Goal: Task Accomplishment & Management: Manage account settings

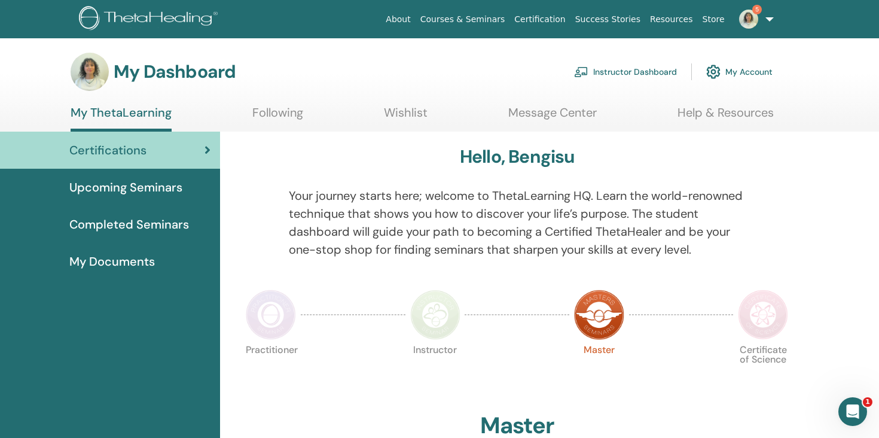
click at [624, 74] on link "Instructor Dashboard" at bounding box center [625, 72] width 103 height 26
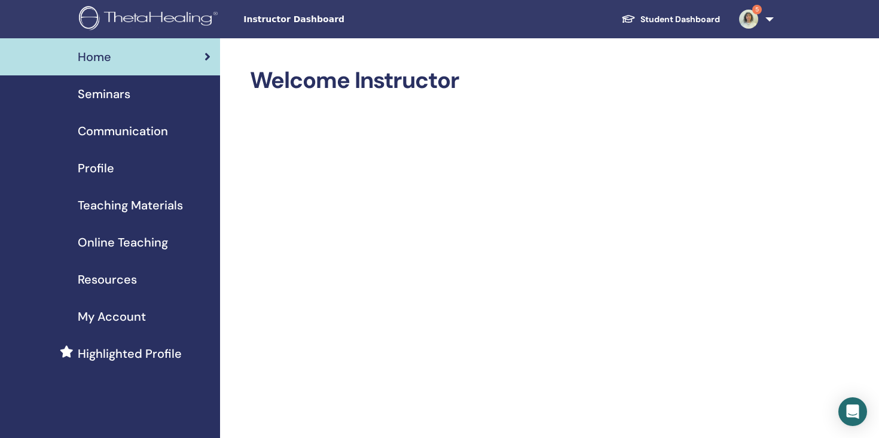
click at [144, 100] on div "Seminars" at bounding box center [110, 94] width 201 height 18
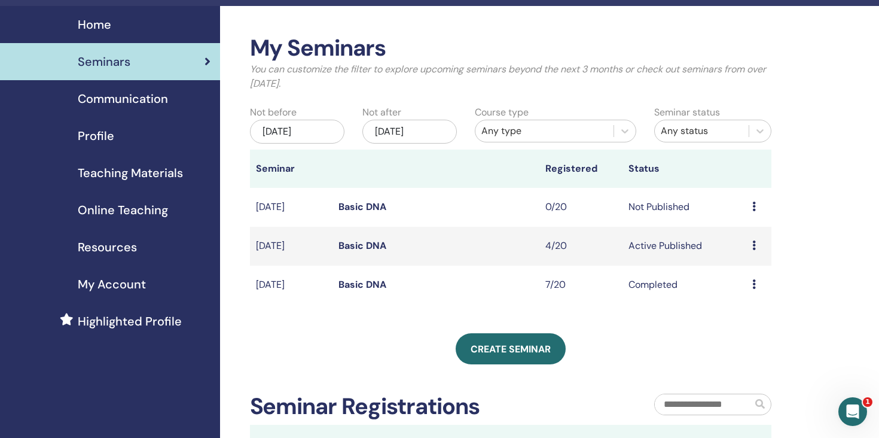
scroll to position [33, 0]
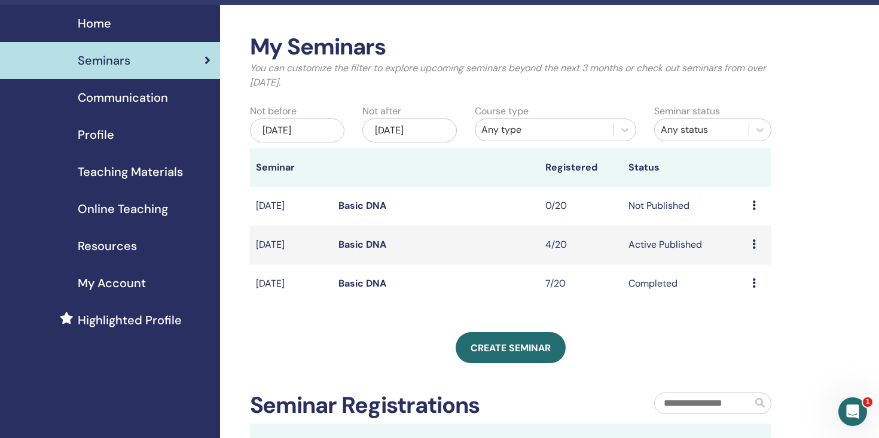
click at [344, 243] on link "Basic DNA" at bounding box center [363, 244] width 48 height 13
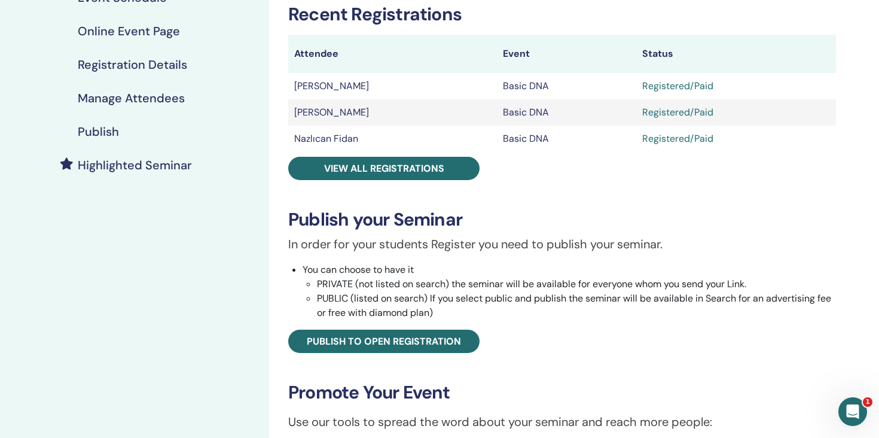
scroll to position [196, 0]
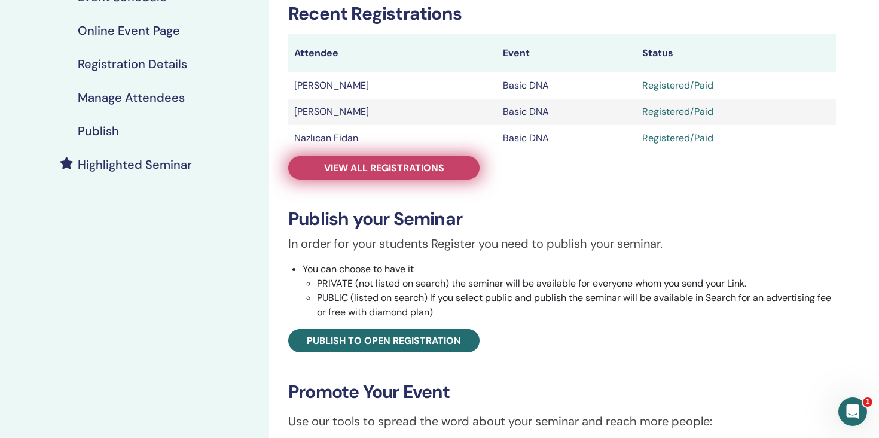
click at [435, 169] on span "View all registrations" at bounding box center [384, 167] width 120 height 13
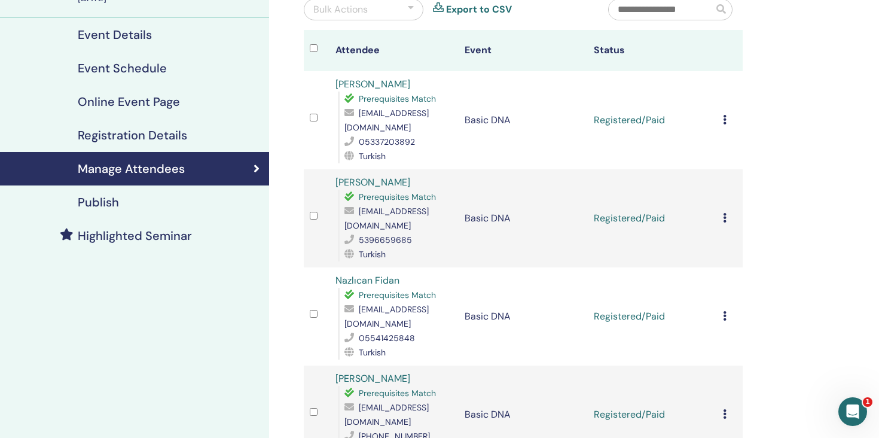
scroll to position [123, 0]
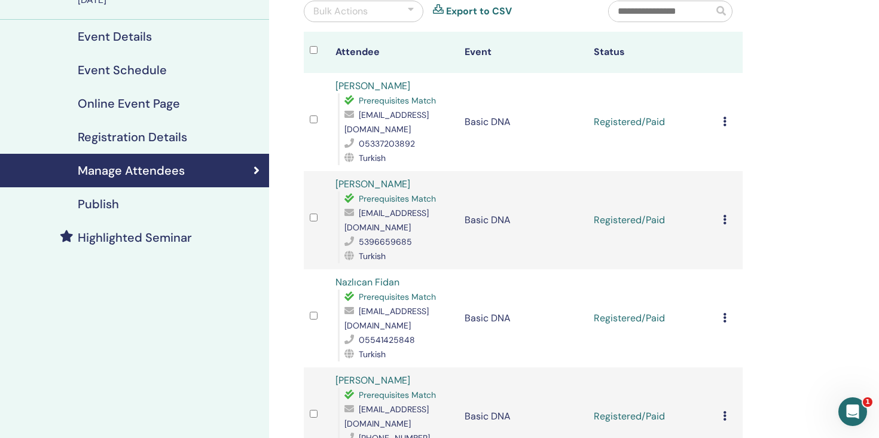
click at [723, 120] on icon at bounding box center [725, 122] width 4 height 10
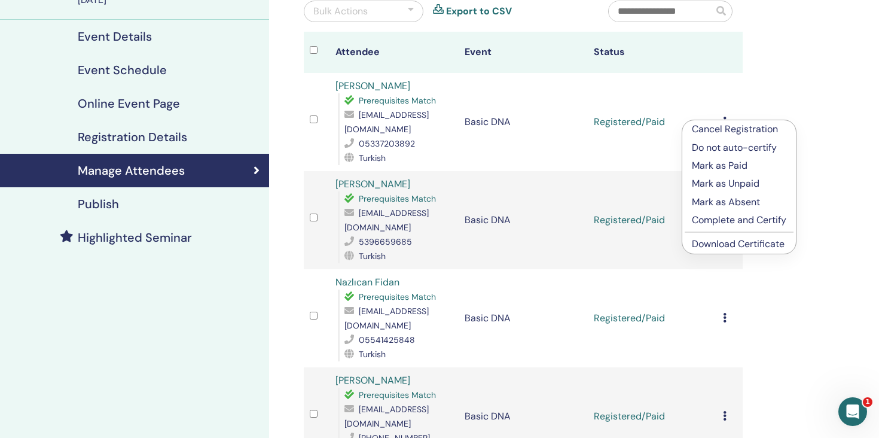
click at [791, 87] on div "Manage Attendees Bulk Actions Export to CSV Attendee Event Status Esra Kayiran …" at bounding box center [562, 298] width 586 height 764
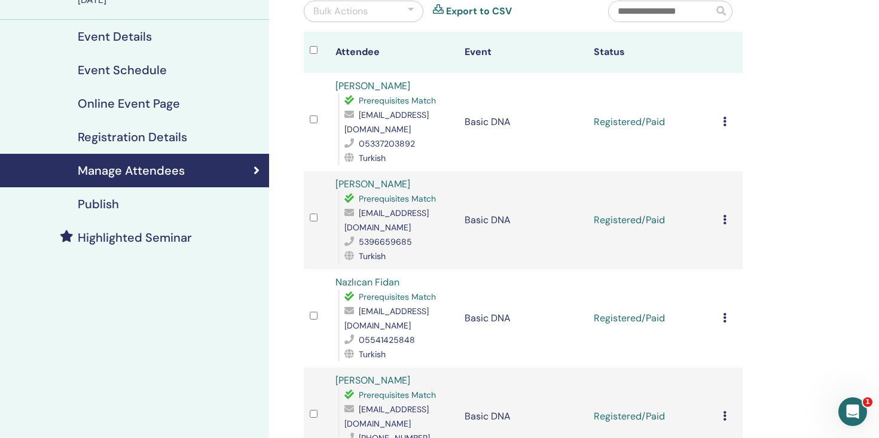
click at [726, 123] on icon at bounding box center [725, 122] width 4 height 10
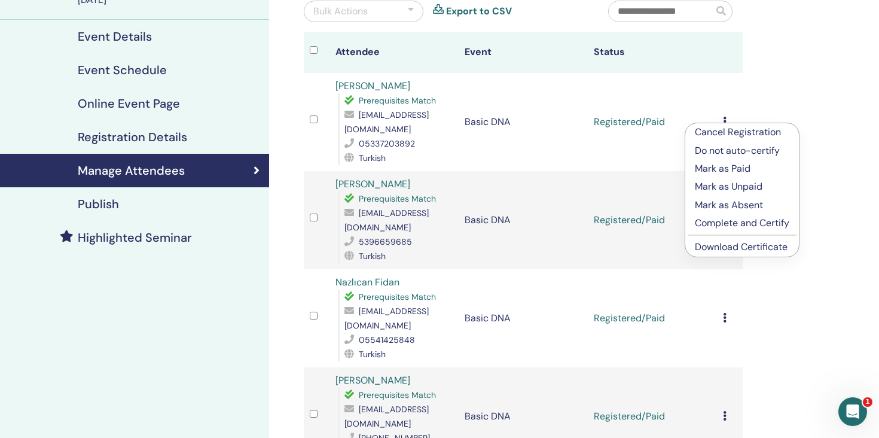
click at [748, 247] on link "Download Certificate" at bounding box center [741, 246] width 93 height 13
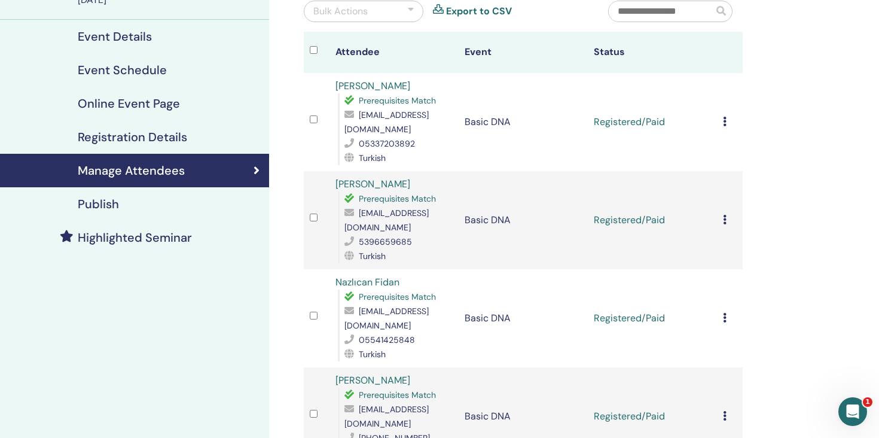
click at [733, 211] on td "Cancel Registration Do not auto-certify Mark as Paid Mark as Unpaid Mark as Abs…" at bounding box center [730, 220] width 26 height 98
click at [726, 219] on icon at bounding box center [725, 220] width 4 height 10
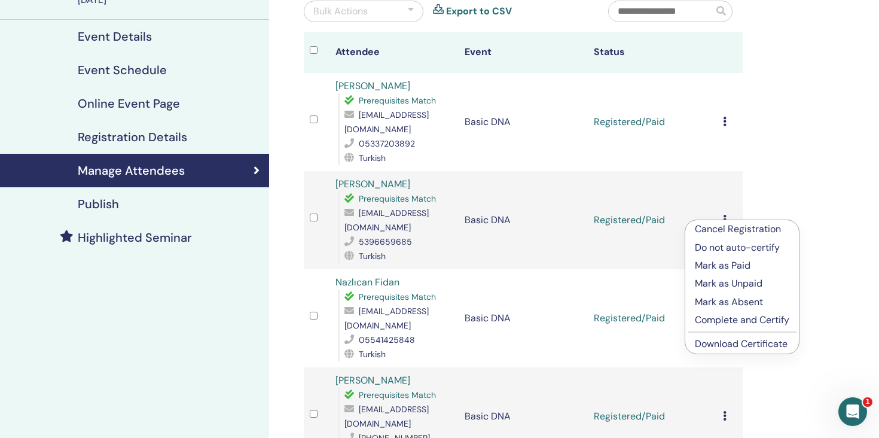
drag, startPoint x: 740, startPoint y: 321, endPoint x: 758, endPoint y: 366, distance: 48.3
click at [758, 366] on div "Manage Attendees Bulk Actions Export to CSV Attendee Event Status Esra Kayiran …" at bounding box center [562, 298] width 586 height 764
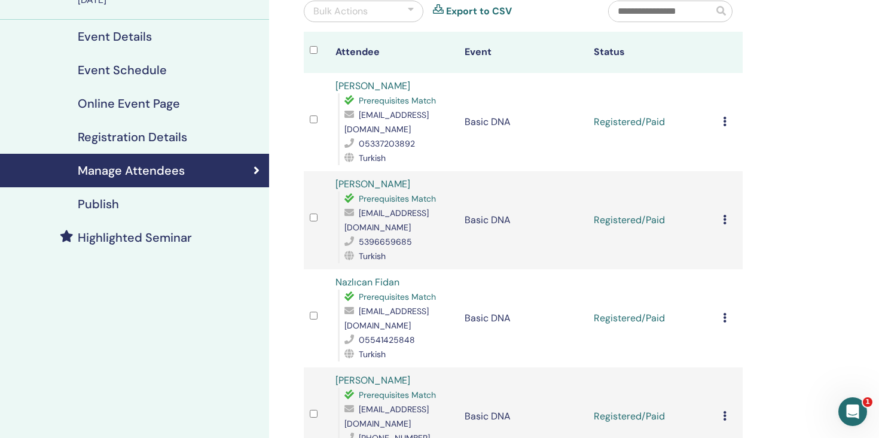
click at [727, 218] on div "Cancel Registration Do not auto-certify Mark as Paid Mark as Unpaid Mark as Abs…" at bounding box center [730, 220] width 14 height 14
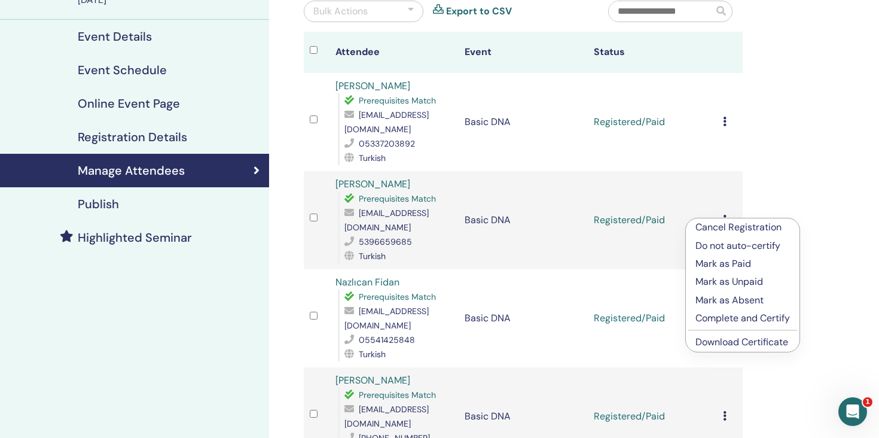
click at [731, 346] on link "Download Certificate" at bounding box center [742, 342] width 93 height 13
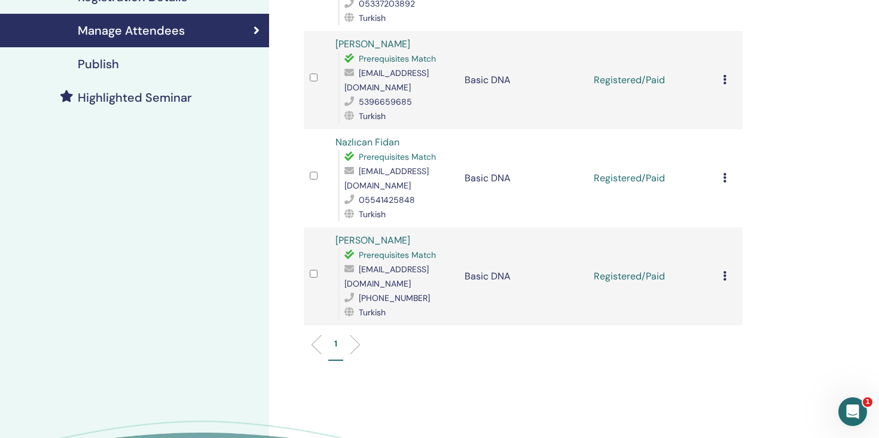
scroll to position [286, 0]
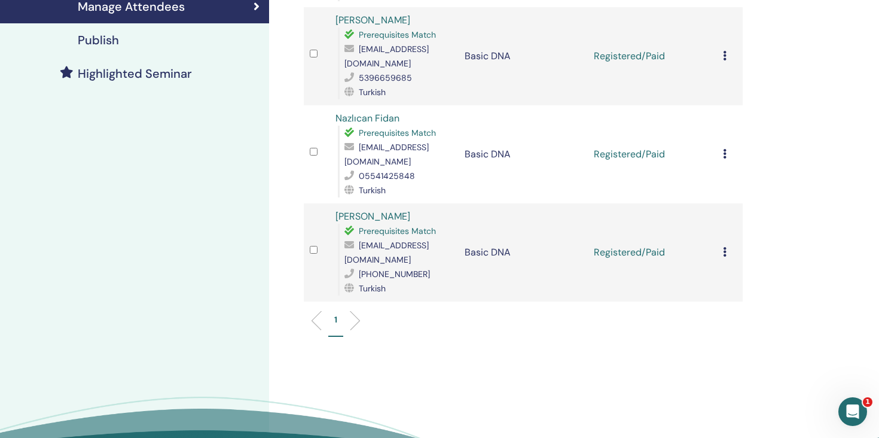
click at [728, 150] on div "Cancel Registration Do not auto-certify Mark as Paid Mark as Unpaid Mark as Abs…" at bounding box center [730, 154] width 14 height 14
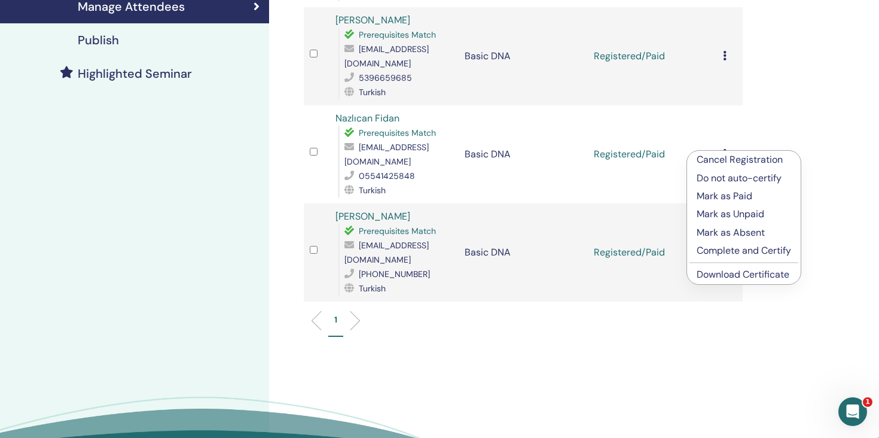
click at [736, 279] on link "Download Certificate" at bounding box center [743, 274] width 93 height 13
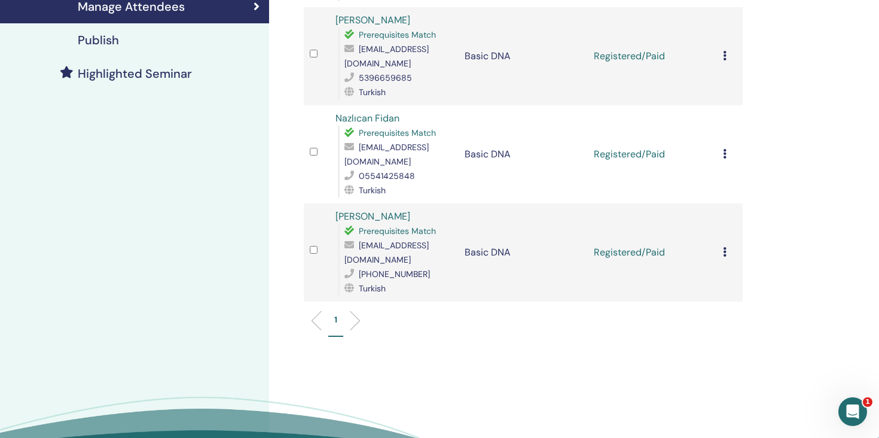
click at [721, 253] on td "Cancel Registration Do not auto-certify Mark as Paid Mark as Unpaid Mark as Abs…" at bounding box center [730, 252] width 26 height 98
click at [722, 252] on td "Cancel Registration Do not auto-certify Mark as Paid Mark as Unpaid Mark as Abs…" at bounding box center [730, 252] width 26 height 98
click at [724, 249] on icon at bounding box center [725, 252] width 4 height 10
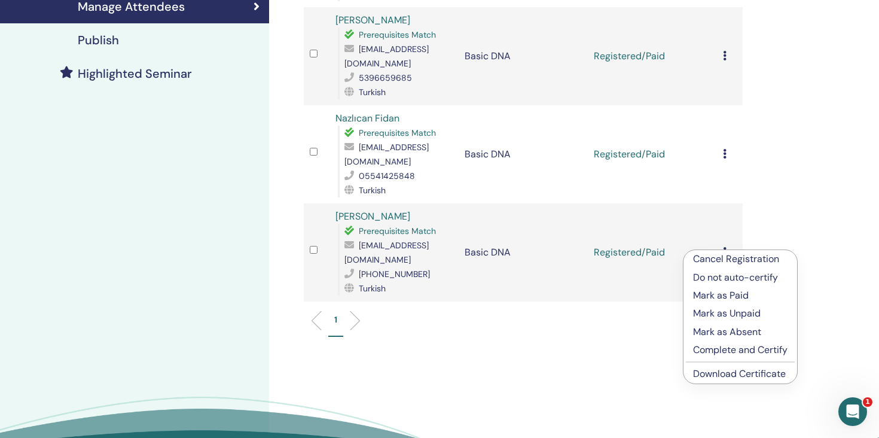
click at [726, 373] on link "Download Certificate" at bounding box center [739, 373] width 93 height 13
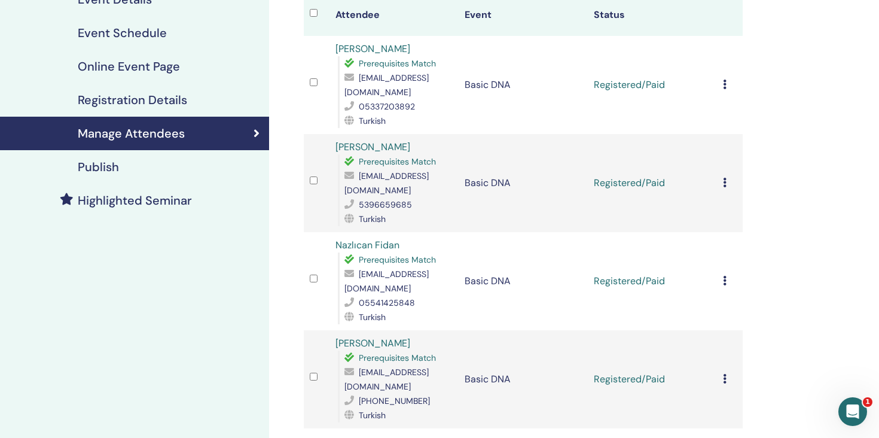
scroll to position [161, 0]
click at [725, 181] on icon at bounding box center [725, 181] width 4 height 10
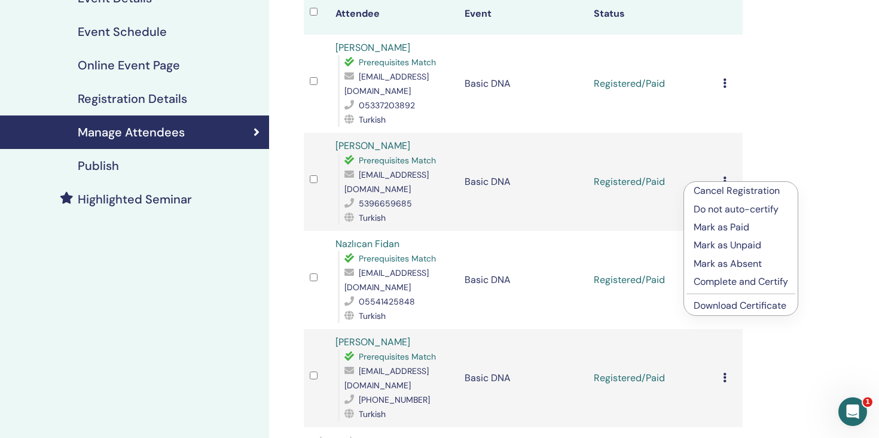
click at [740, 283] on p "Complete and Certify" at bounding box center [741, 282] width 94 height 14
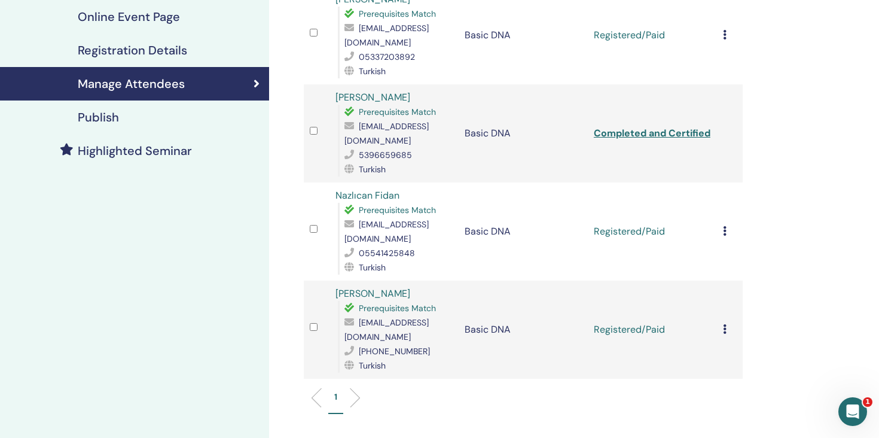
scroll to position [227, 0]
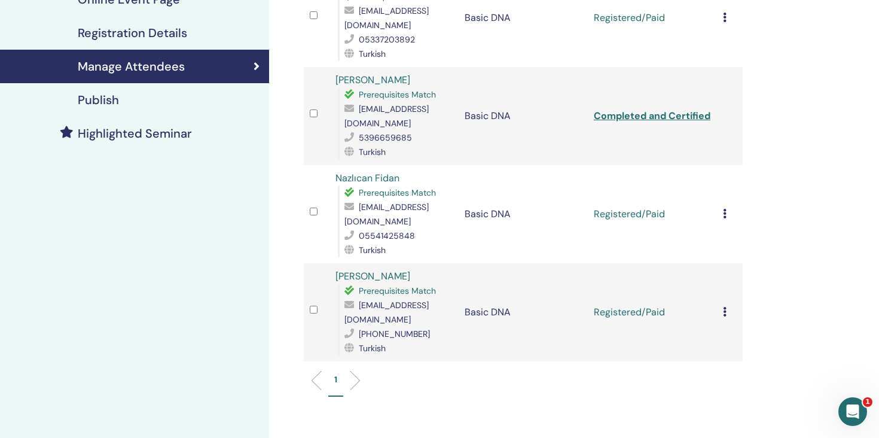
click at [724, 212] on icon at bounding box center [725, 214] width 4 height 10
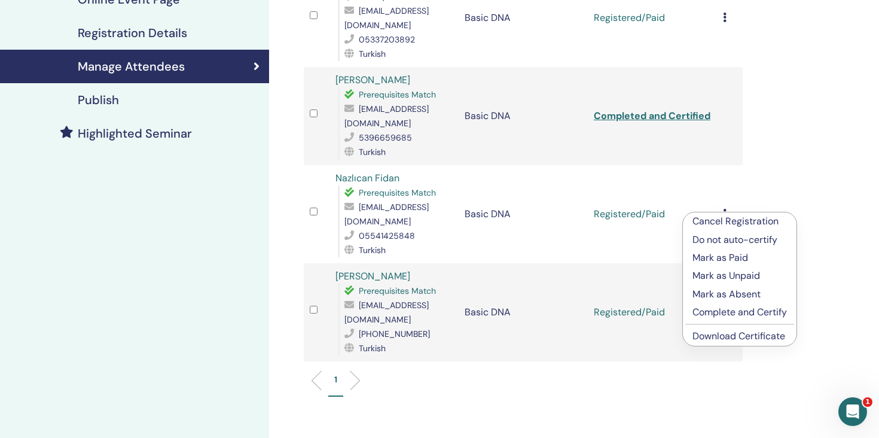
click at [737, 315] on p "Complete and Certify" at bounding box center [740, 312] width 94 height 14
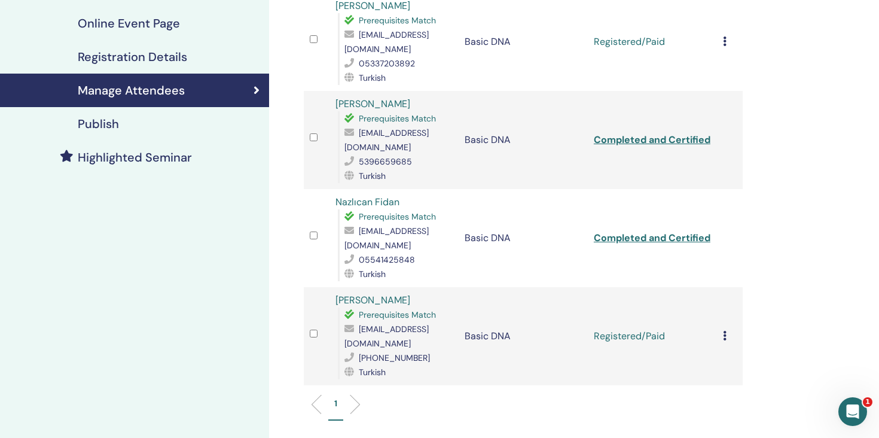
scroll to position [211, 0]
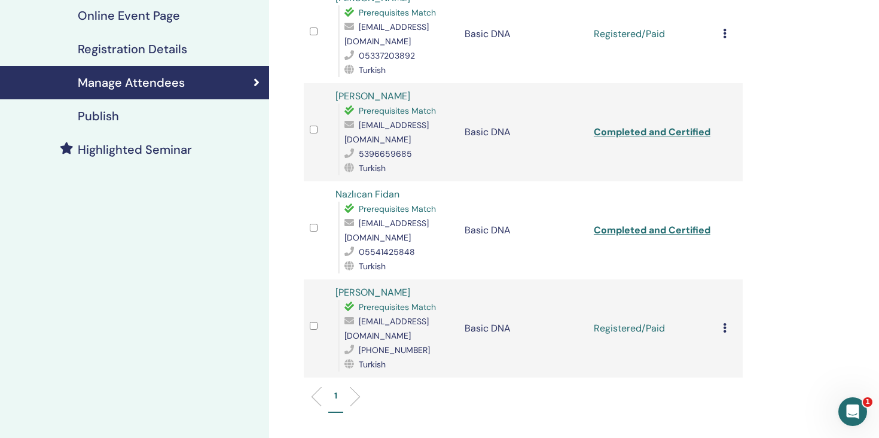
click at [721, 327] on td "Cancel Registration Do not auto-certify Mark as Paid Mark as Unpaid Mark as Abs…" at bounding box center [730, 328] width 26 height 98
click at [723, 325] on icon at bounding box center [725, 328] width 4 height 10
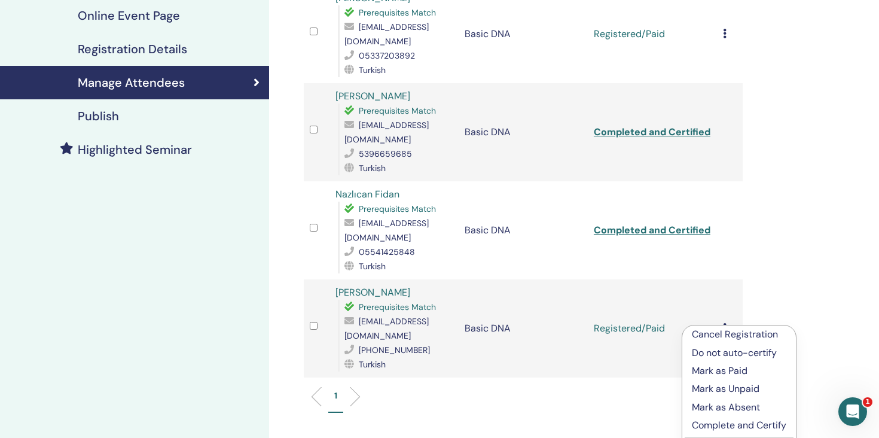
click at [717, 426] on p "Complete and Certify" at bounding box center [739, 425] width 94 height 14
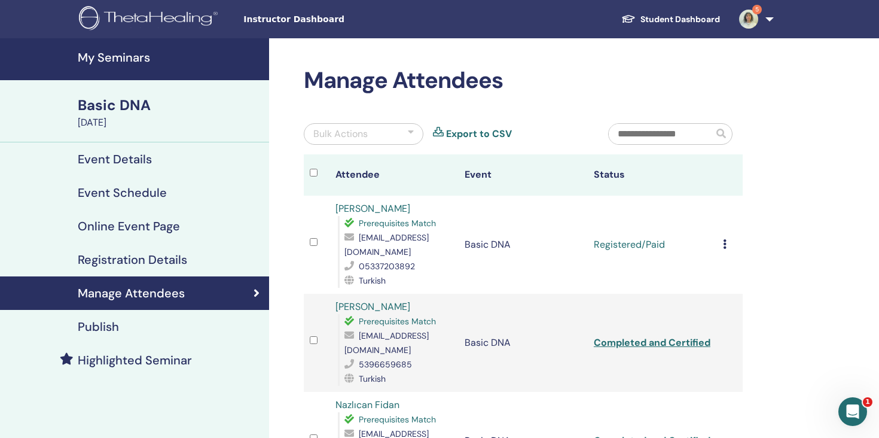
click at [724, 246] on icon at bounding box center [725, 244] width 4 height 10
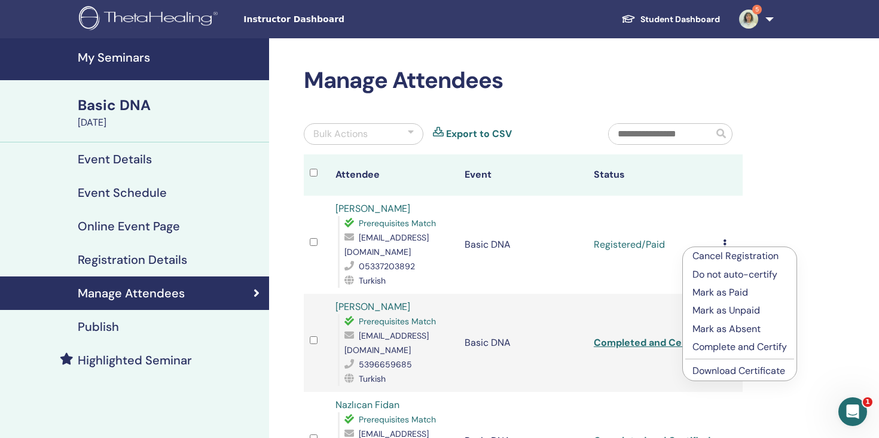
click at [722, 347] on p "Complete and Certify" at bounding box center [740, 347] width 94 height 14
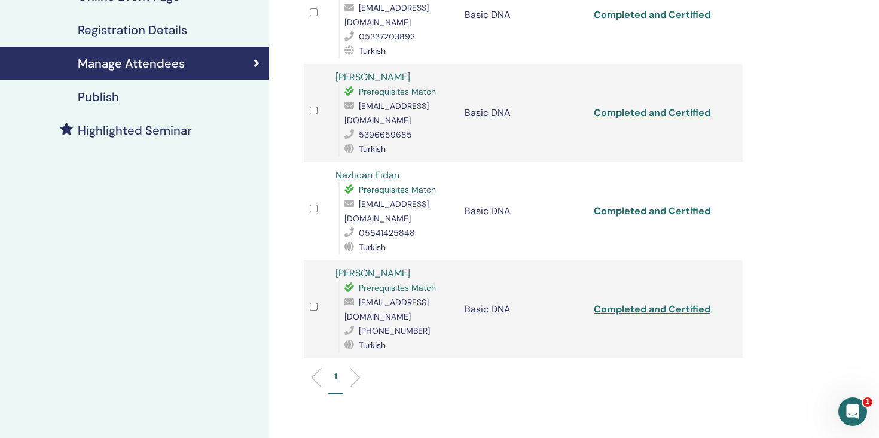
scroll to position [242, 0]
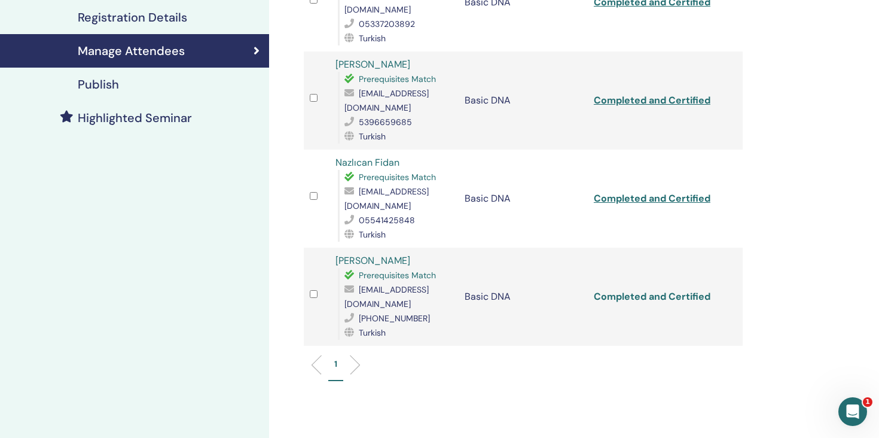
click at [638, 294] on link "Completed and Certified" at bounding box center [652, 296] width 117 height 13
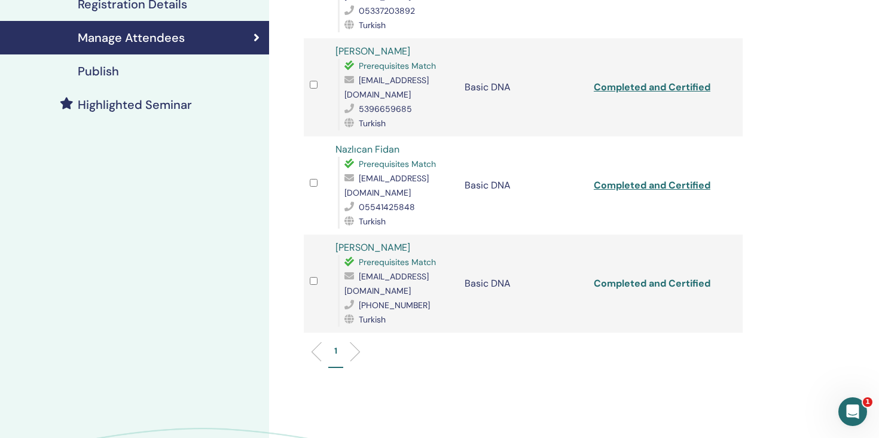
scroll to position [0, 0]
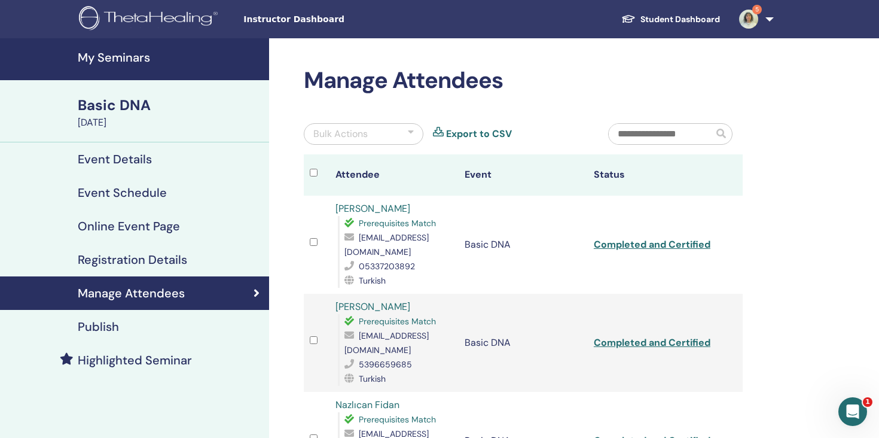
click at [182, 164] on div "Event Details" at bounding box center [135, 159] width 250 height 14
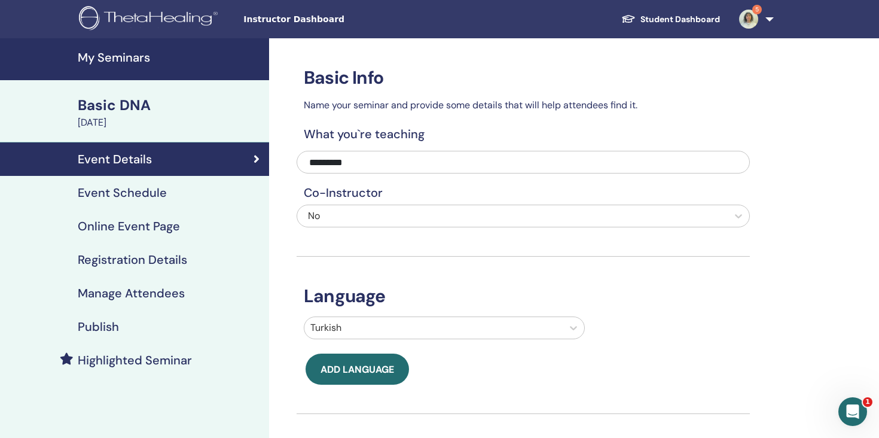
click at [177, 115] on div "[DATE]" at bounding box center [170, 122] width 184 height 14
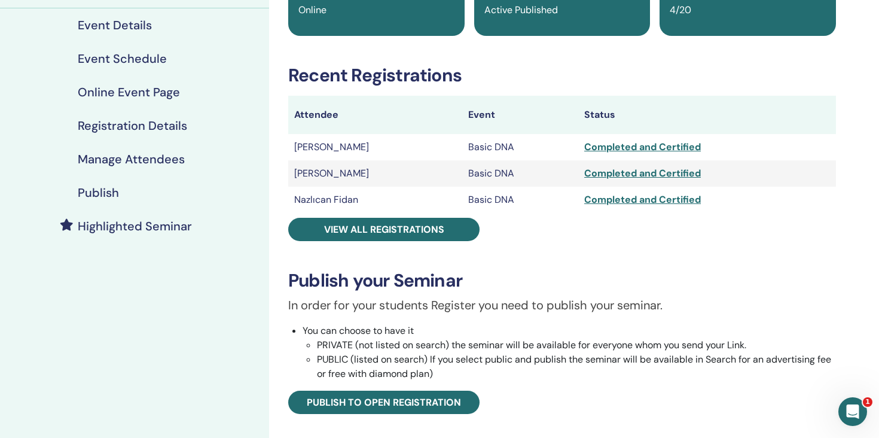
scroll to position [135, 0]
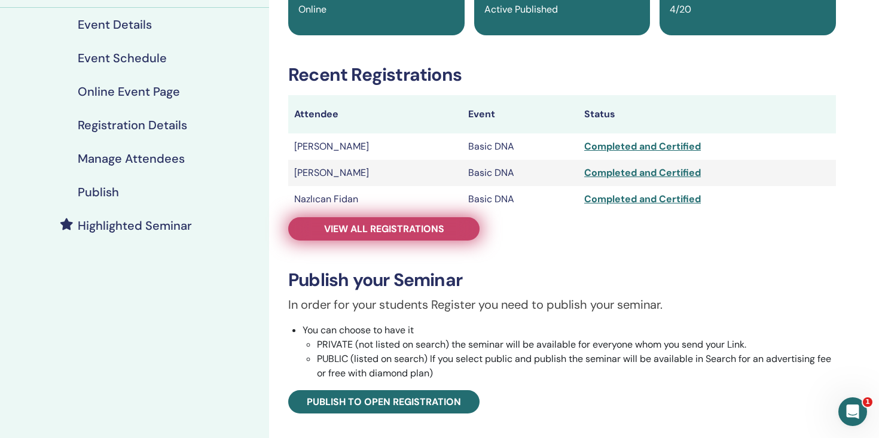
click at [429, 230] on span "View all registrations" at bounding box center [384, 228] width 120 height 13
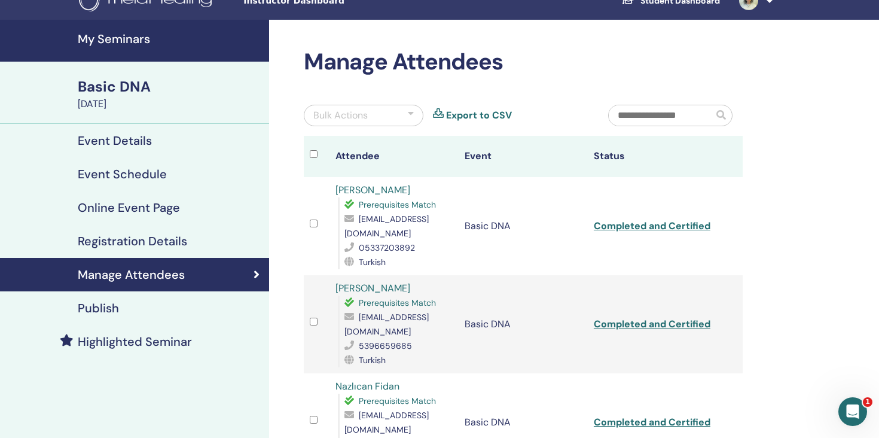
scroll to position [13, 0]
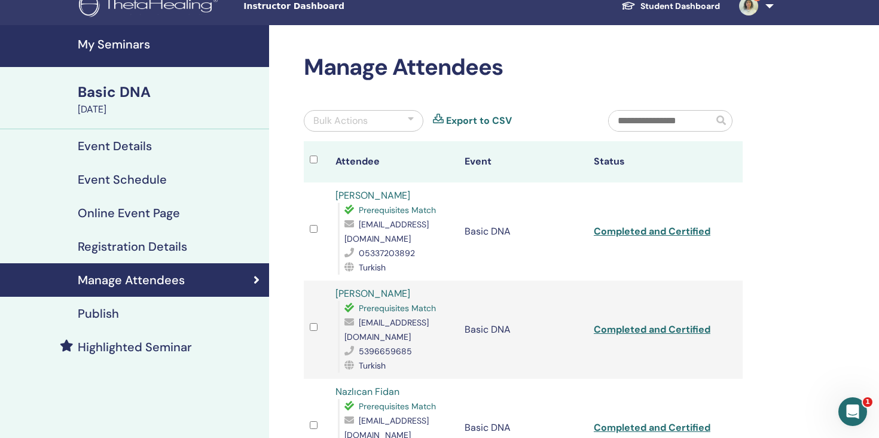
click at [390, 116] on div "Bulk Actions" at bounding box center [364, 121] width 120 height 22
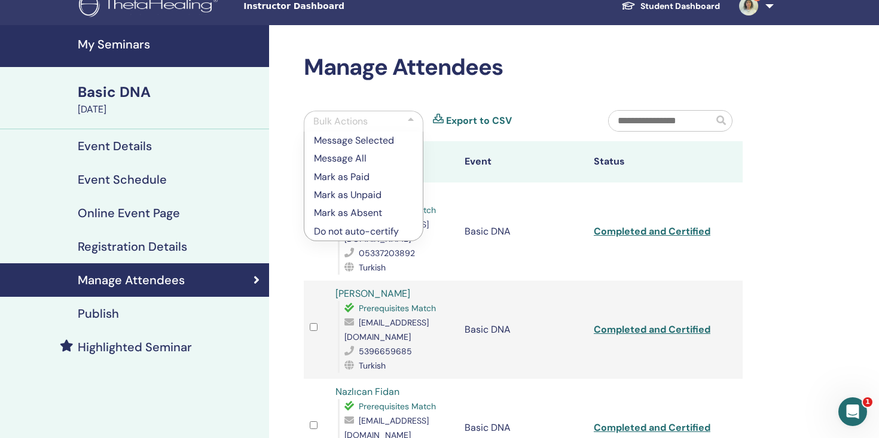
click at [390, 116] on div "Bulk Actions" at bounding box center [364, 121] width 120 height 21
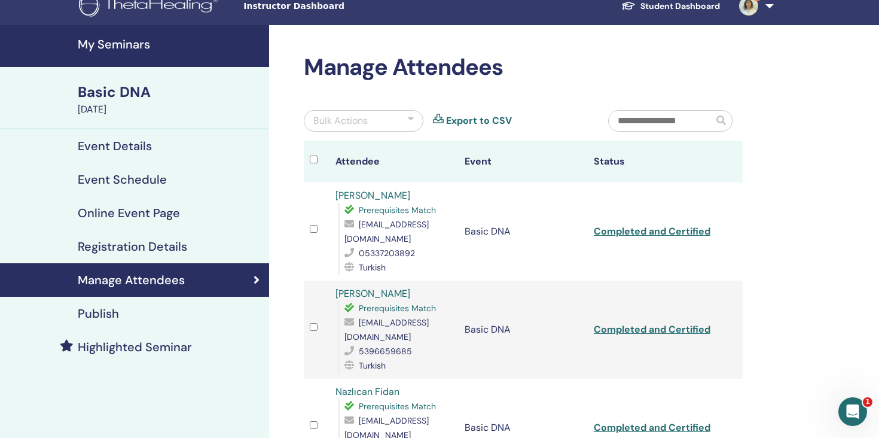
click at [131, 341] on h4 "Highlighted Seminar" at bounding box center [135, 347] width 114 height 14
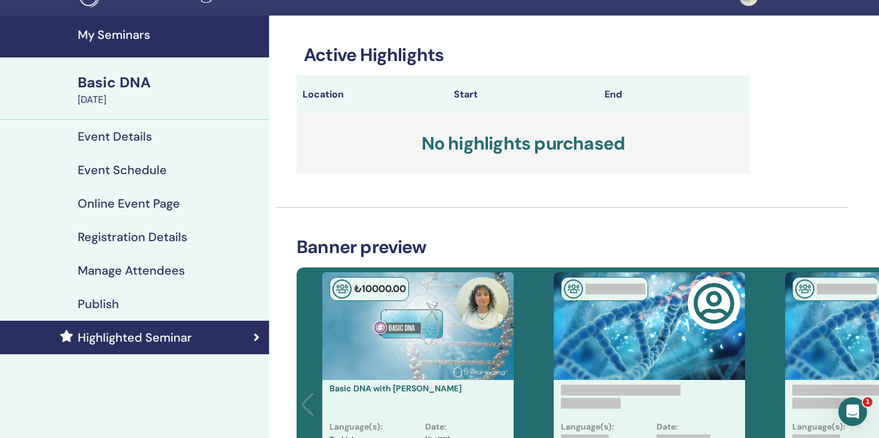
scroll to position [21, 0]
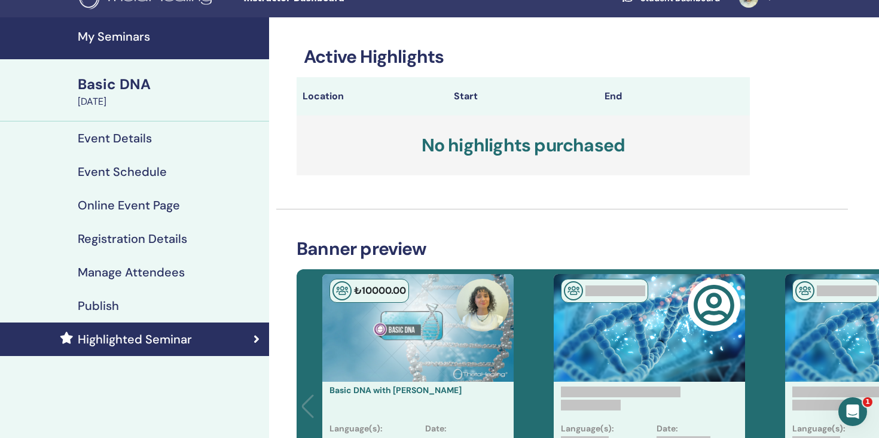
click at [172, 120] on div "Basic DNA September 28, 2025" at bounding box center [134, 90] width 269 height 62
click at [166, 166] on div "Event Schedule" at bounding box center [135, 171] width 250 height 14
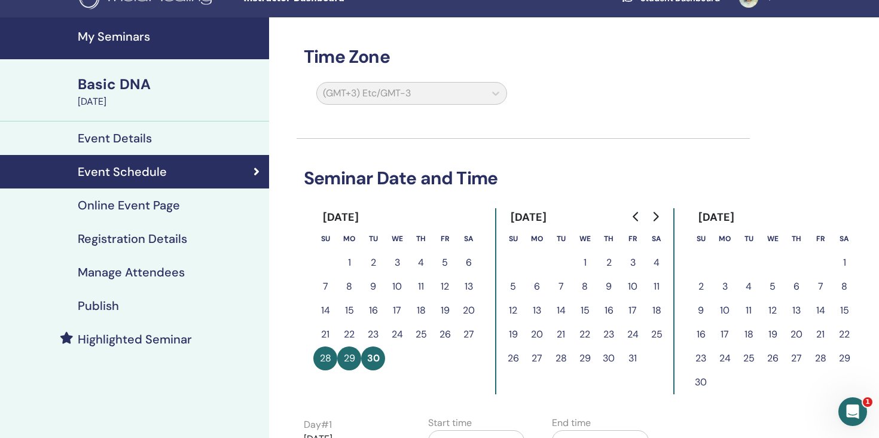
click at [166, 217] on link "Online Event Page" at bounding box center [134, 204] width 269 height 33
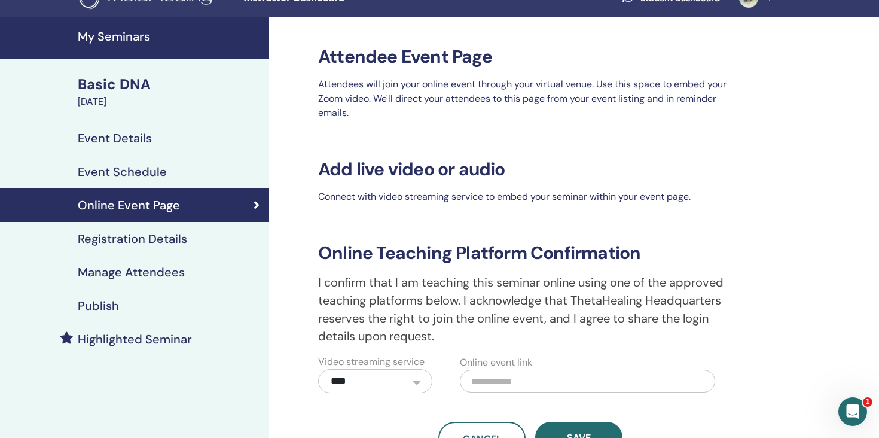
click at [163, 270] on h4 "Manage Attendees" at bounding box center [131, 272] width 107 height 14
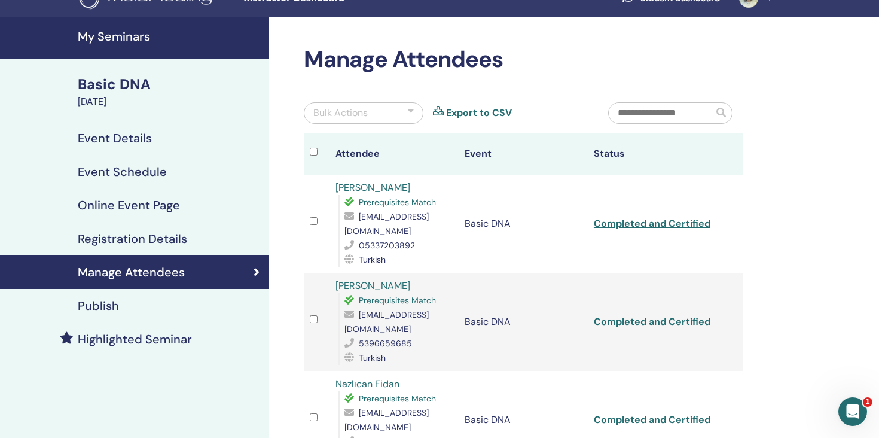
click at [161, 248] on link "Registration Details" at bounding box center [134, 238] width 269 height 33
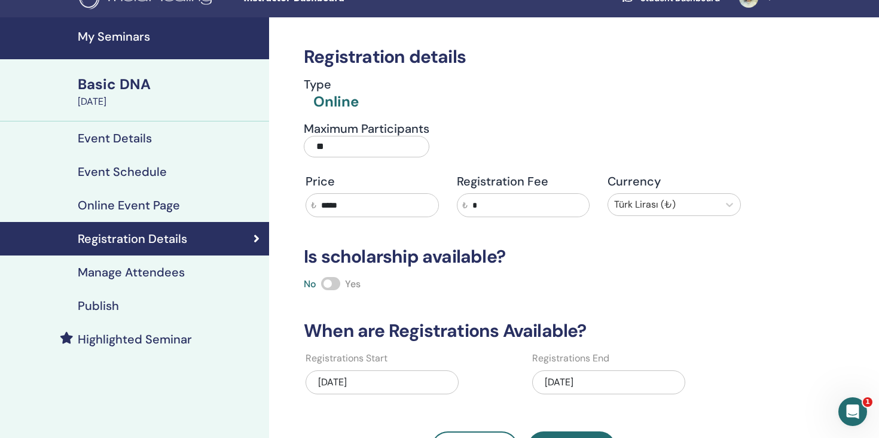
click at [154, 287] on link "Manage Attendees" at bounding box center [134, 271] width 269 height 33
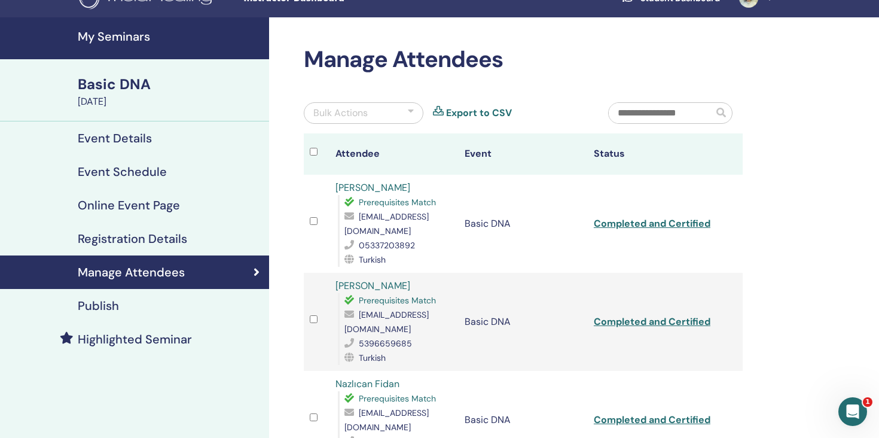
click at [127, 141] on h4 "Event Details" at bounding box center [115, 138] width 74 height 14
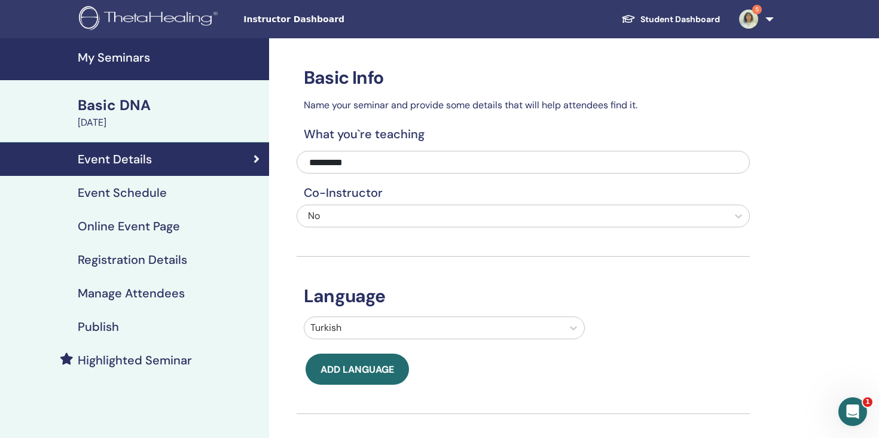
click at [92, 62] on h4 "My Seminars" at bounding box center [170, 57] width 184 height 14
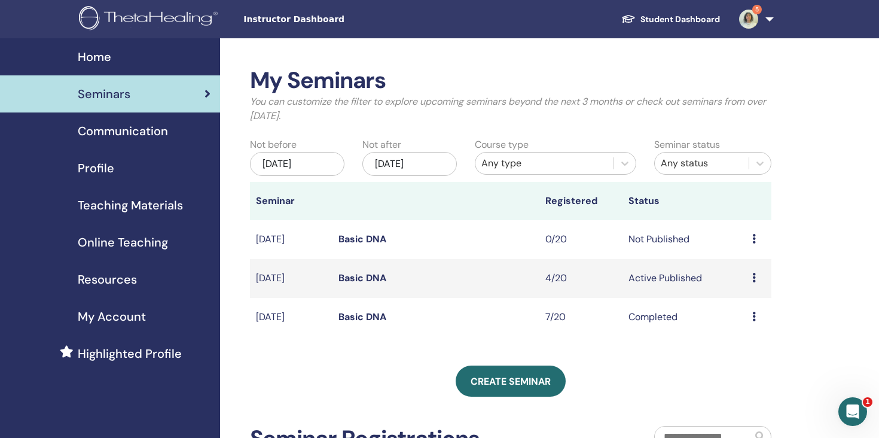
click at [750, 276] on td "Preview Edit Attendees Cancel" at bounding box center [758, 278] width 25 height 39
click at [754, 278] on icon at bounding box center [754, 278] width 4 height 10
click at [803, 272] on div "My Seminars You can customize the filter to explore upcoming seminars beyond th…" at bounding box center [550, 428] width 660 height 780
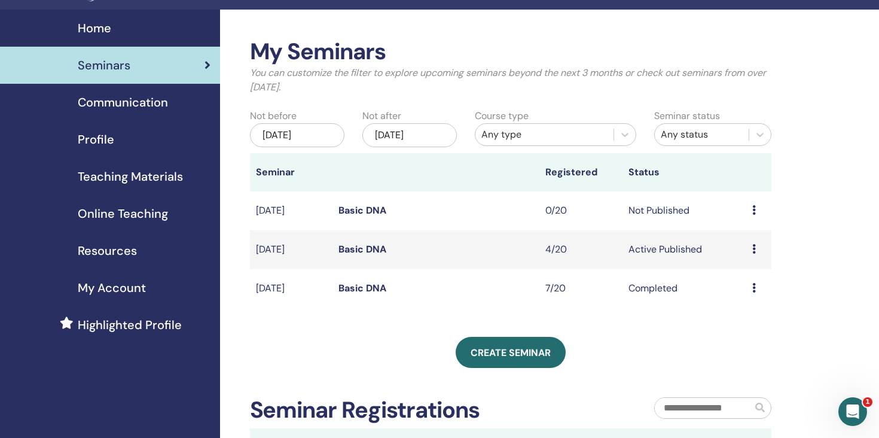
scroll to position [32, 0]
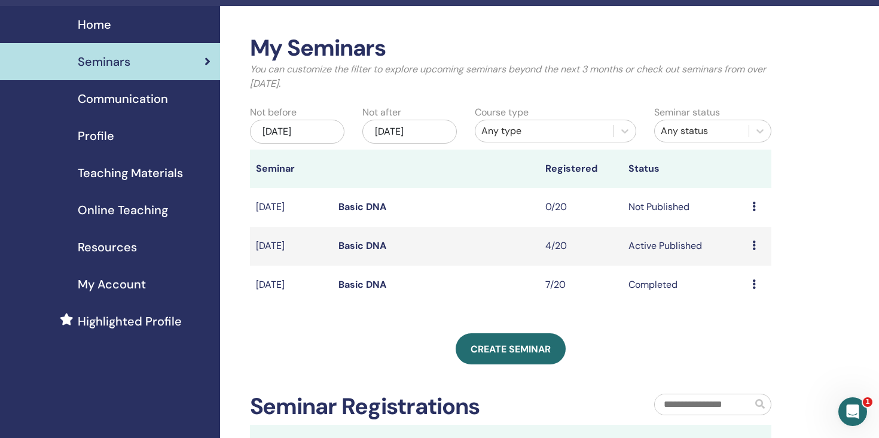
click at [757, 244] on div "Preview Edit Attendees Cancel" at bounding box center [758, 246] width 13 height 14
click at [807, 213] on div "My Seminars You can customize the filter to explore upcoming seminars beyond th…" at bounding box center [550, 396] width 660 height 780
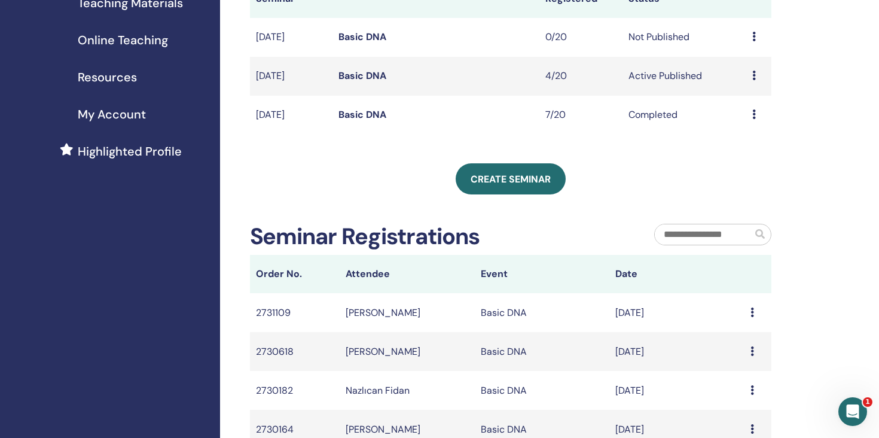
scroll to position [0, 0]
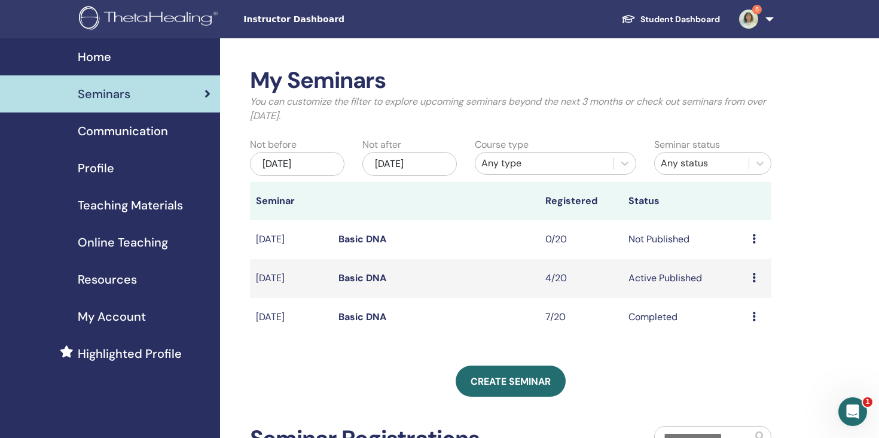
click at [755, 275] on icon at bounding box center [754, 278] width 4 height 10
click at [759, 233] on div "Preview Edit Attendees Cancel" at bounding box center [758, 239] width 13 height 14
click at [841, 242] on div "My Seminars You can customize the filter to explore upcoming seminars beyond th…" at bounding box center [550, 428] width 660 height 780
click at [751, 312] on td "Preview Attendees" at bounding box center [758, 317] width 25 height 39
click at [757, 314] on div "Preview Attendees" at bounding box center [758, 317] width 13 height 14
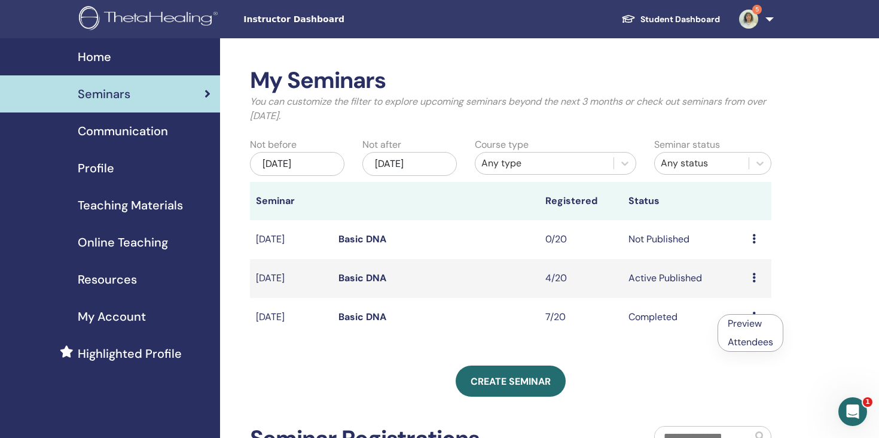
click at [785, 275] on div "My Seminars You can customize the filter to explore upcoming seminars beyond th…" at bounding box center [550, 428] width 660 height 780
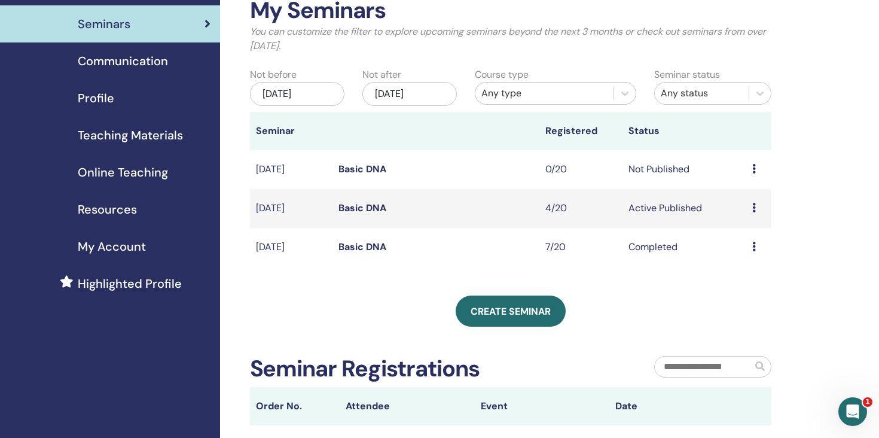
scroll to position [71, 0]
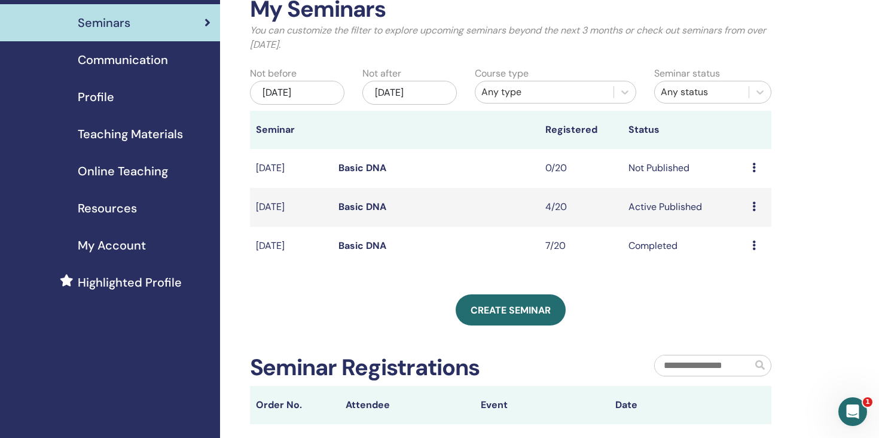
click at [760, 208] on div "Preview Edit Attendees Cancel" at bounding box center [758, 207] width 13 height 14
click at [131, 54] on span "Communication" at bounding box center [123, 60] width 90 height 18
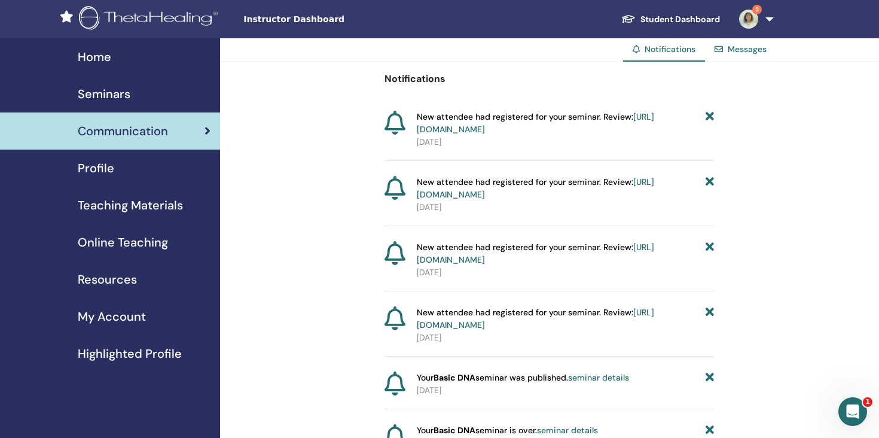
click at [132, 79] on link "Seminars" at bounding box center [110, 93] width 220 height 37
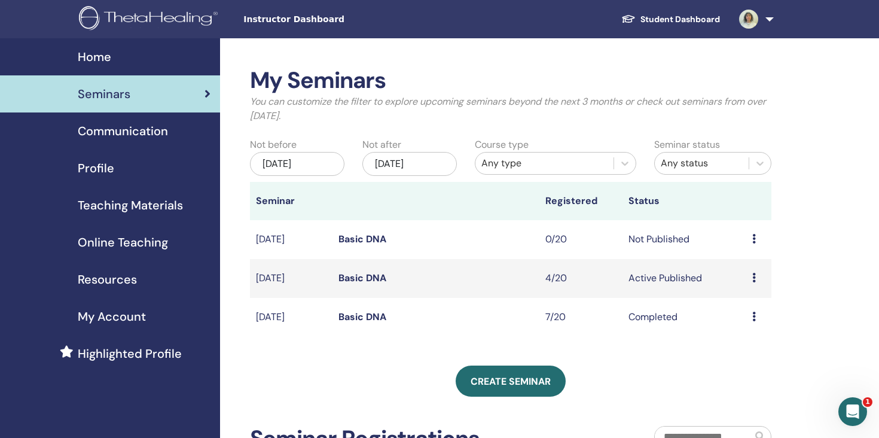
click at [754, 277] on icon at bounding box center [754, 278] width 4 height 10
click at [741, 305] on link "Edit" at bounding box center [733, 304] width 17 height 13
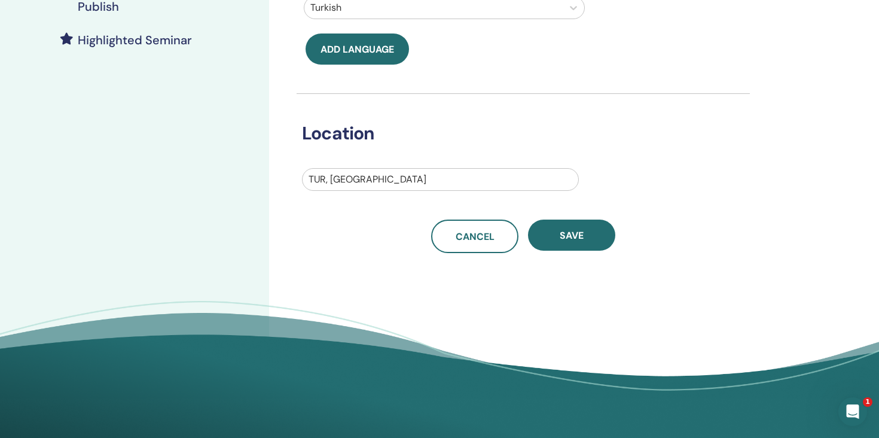
scroll to position [321, 0]
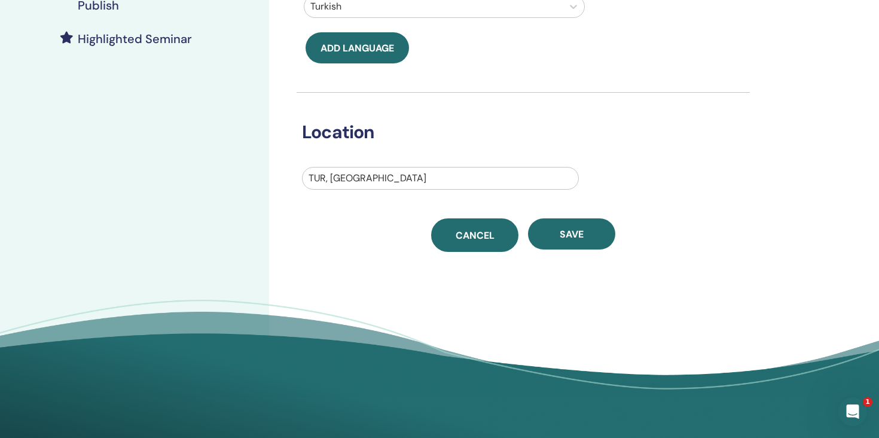
click at [468, 230] on span "Cancel" at bounding box center [475, 235] width 39 height 13
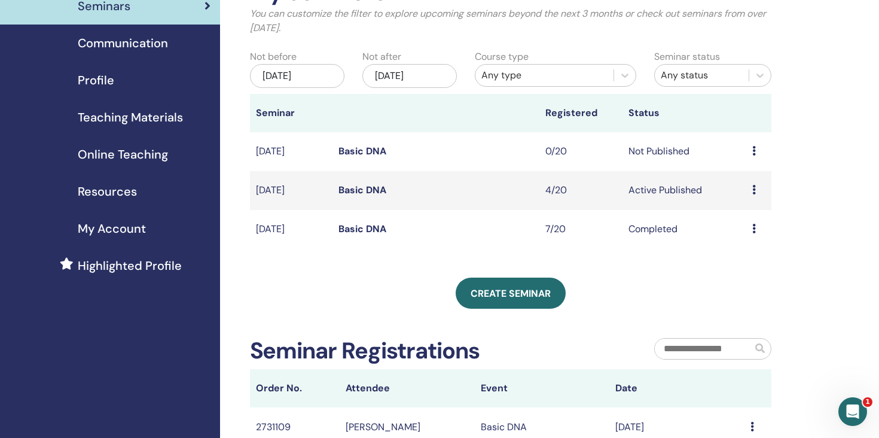
scroll to position [102, 0]
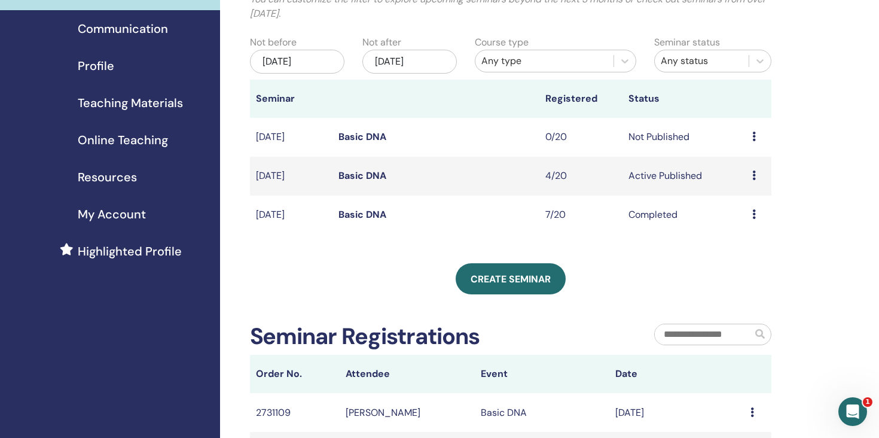
click at [752, 174] on td "Preview Edit Attendees Cancel" at bounding box center [758, 176] width 25 height 39
click at [755, 176] on icon at bounding box center [754, 175] width 4 height 10
click at [745, 46] on div "Seminar status Any status" at bounding box center [712, 57] width 135 height 44
click at [745, 51] on div "Any status" at bounding box center [702, 60] width 94 height 19
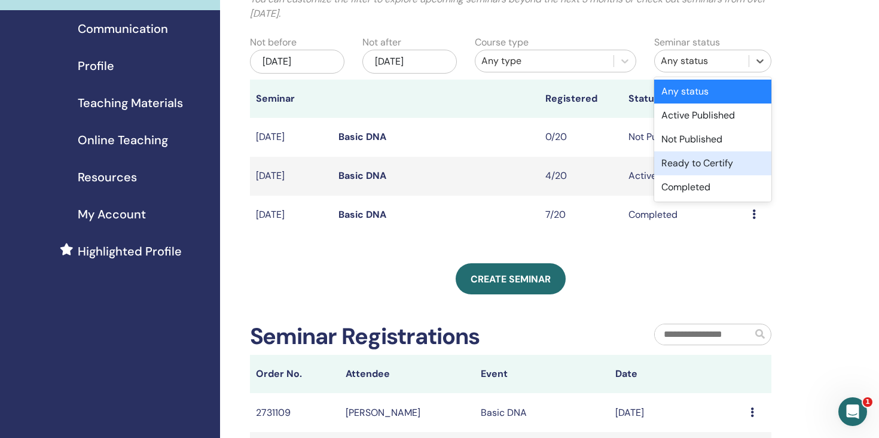
click at [723, 160] on div "Ready to Certify" at bounding box center [712, 163] width 117 height 24
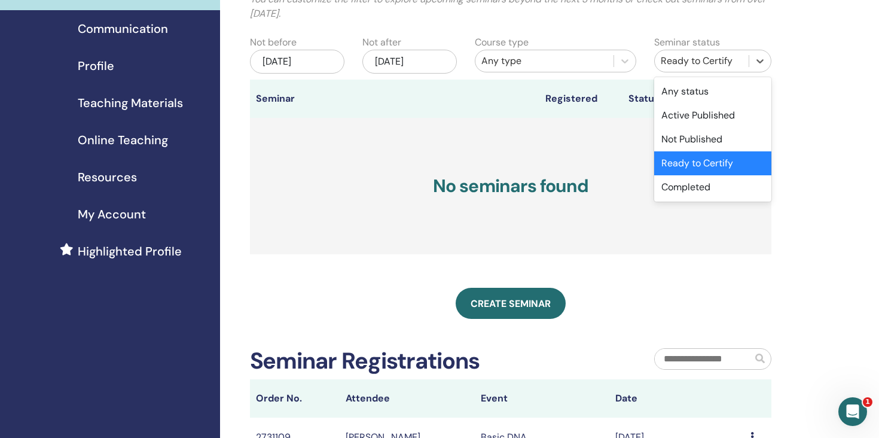
click at [725, 60] on div "Ready to Certify" at bounding box center [702, 61] width 82 height 14
click at [721, 138] on div "Not Published" at bounding box center [712, 139] width 117 height 24
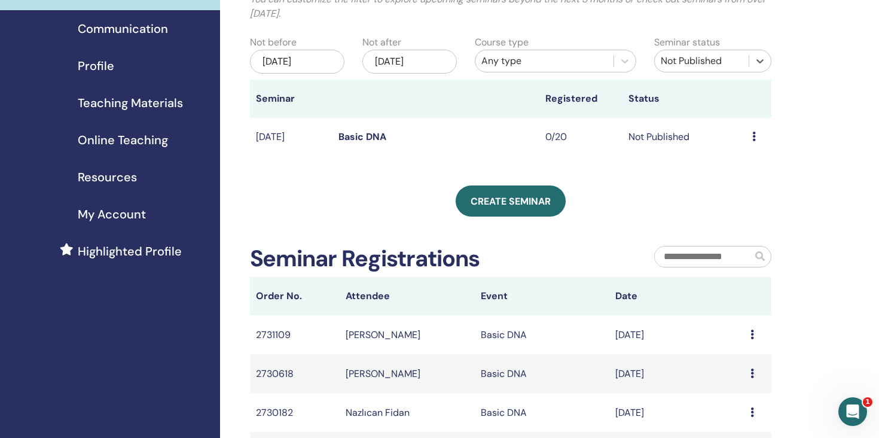
click at [727, 56] on div "Not Published" at bounding box center [702, 61] width 82 height 14
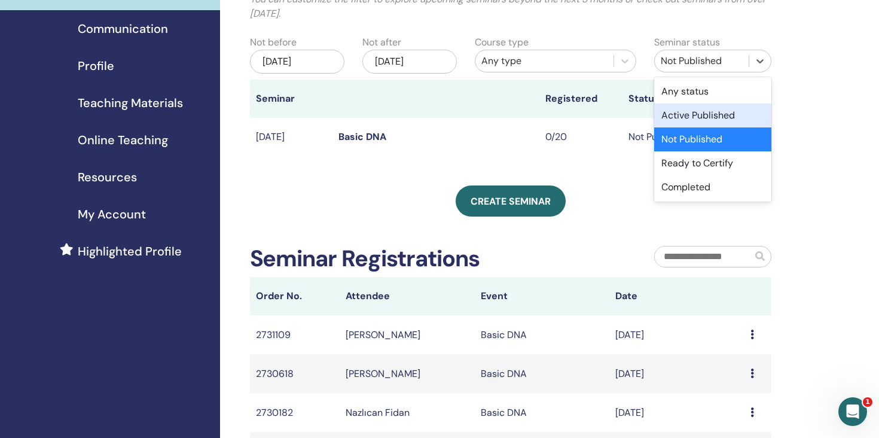
click at [710, 111] on div "Active Published" at bounding box center [712, 115] width 117 height 24
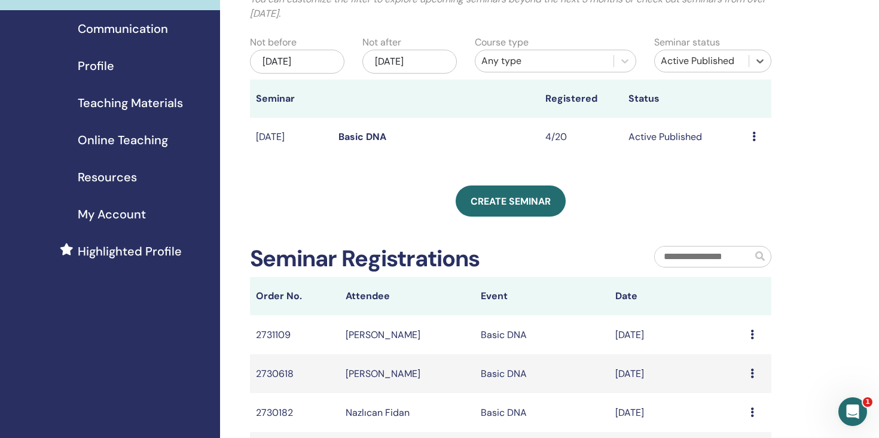
click at [723, 66] on div "Active Published" at bounding box center [702, 61] width 82 height 14
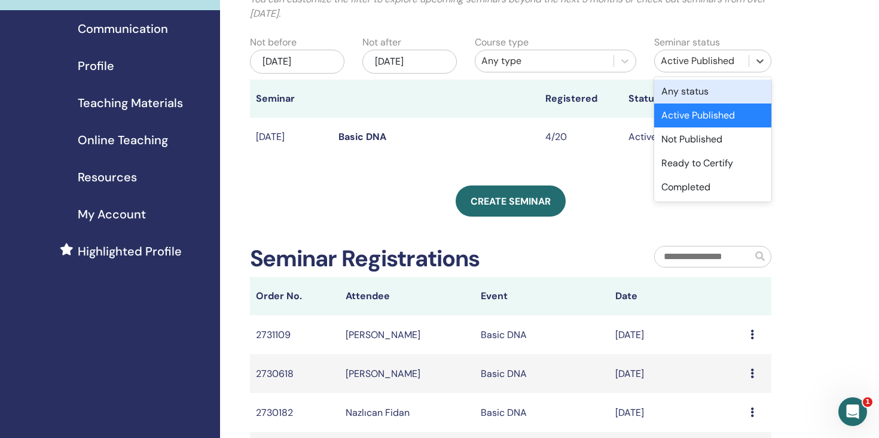
click at [715, 94] on div "Any status" at bounding box center [712, 92] width 117 height 24
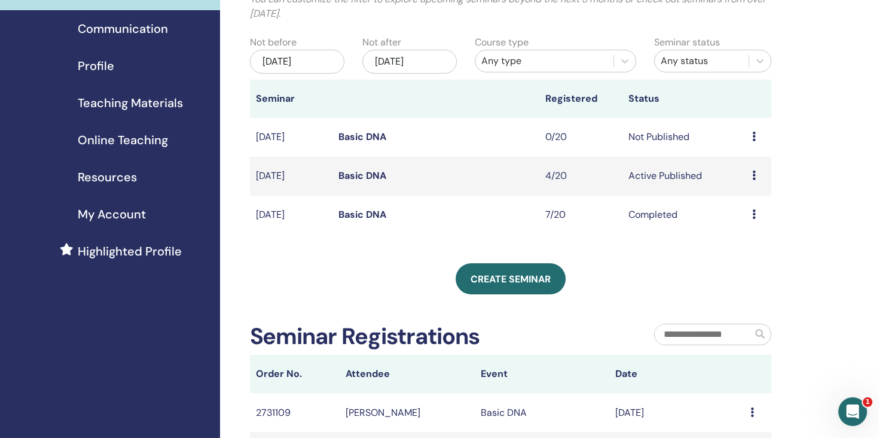
click at [752, 172] on icon at bounding box center [754, 175] width 4 height 10
click at [651, 265] on div "Create seminar" at bounding box center [511, 278] width 522 height 31
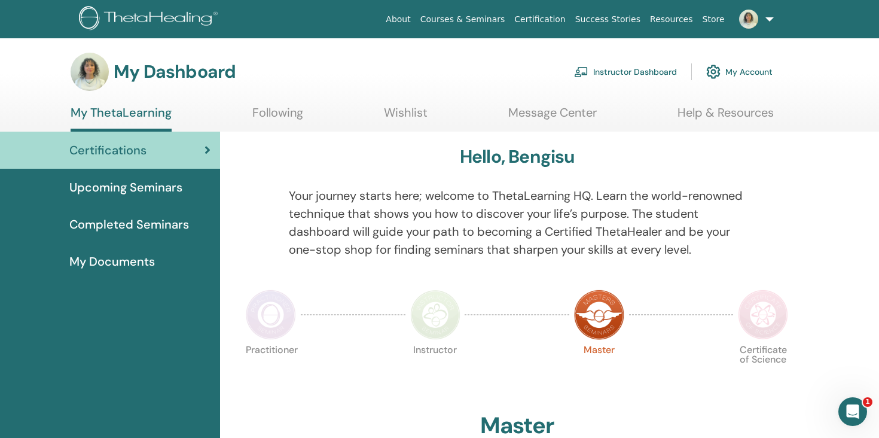
click at [632, 53] on div "My Dashboard Instructor Dashboard My Account" at bounding box center [422, 72] width 702 height 38
click at [632, 81] on link "Instructor Dashboard" at bounding box center [625, 72] width 103 height 26
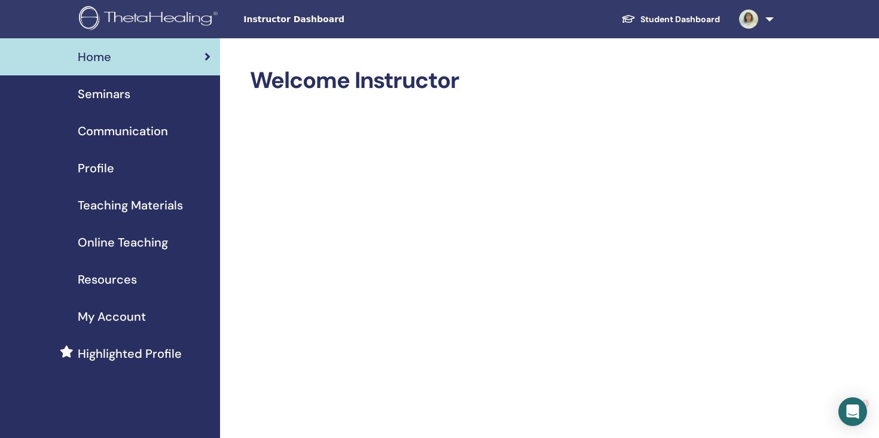
click at [118, 107] on link "Seminars" at bounding box center [110, 93] width 220 height 37
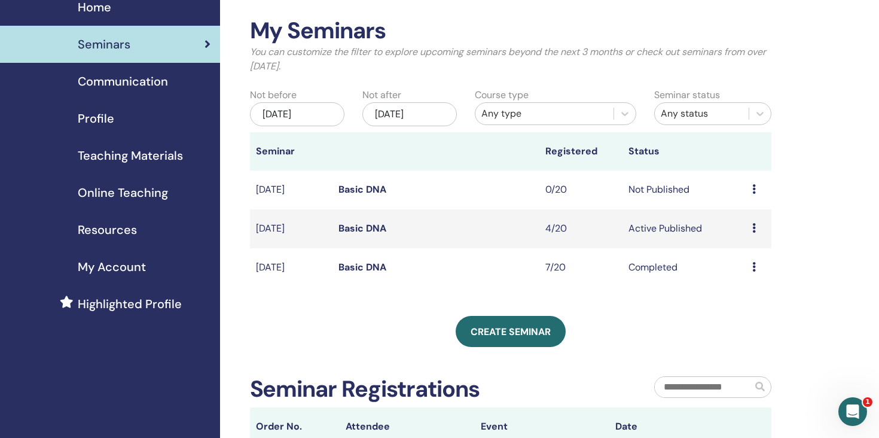
scroll to position [51, 0]
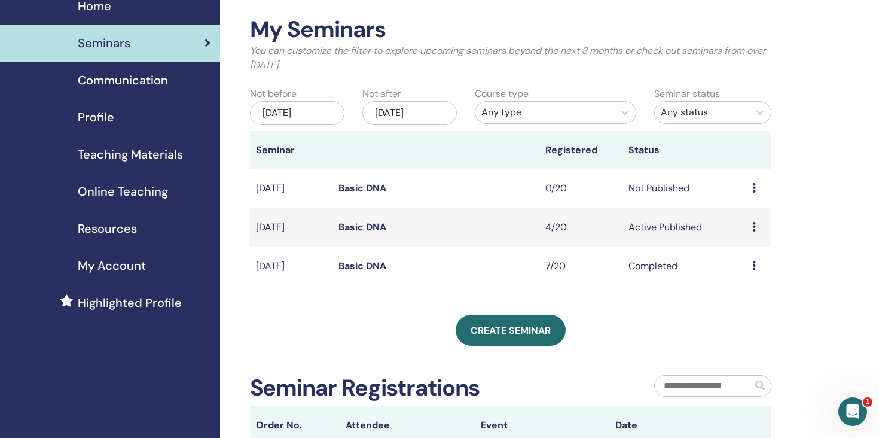
click at [755, 227] on icon at bounding box center [754, 227] width 4 height 10
click at [751, 276] on link "Attendees" at bounding box center [748, 272] width 45 height 13
